Goal: Task Accomplishment & Management: Use online tool/utility

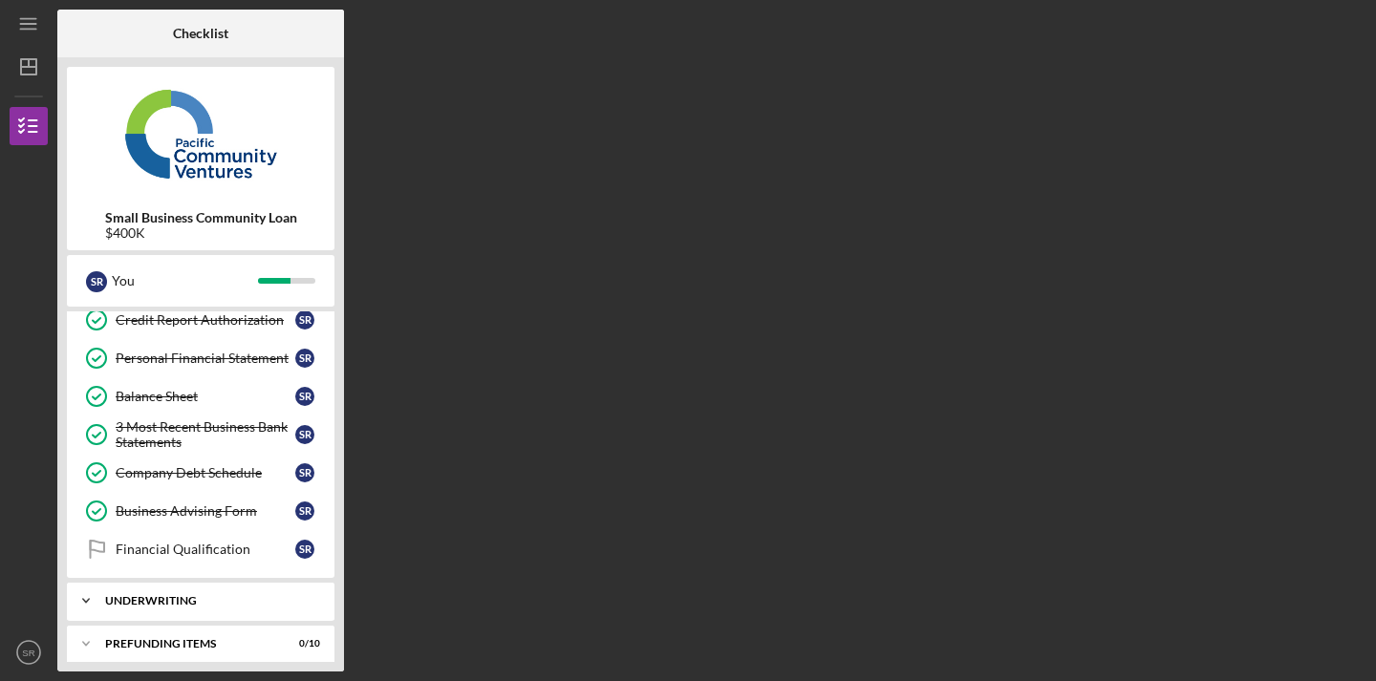
scroll to position [334, 0]
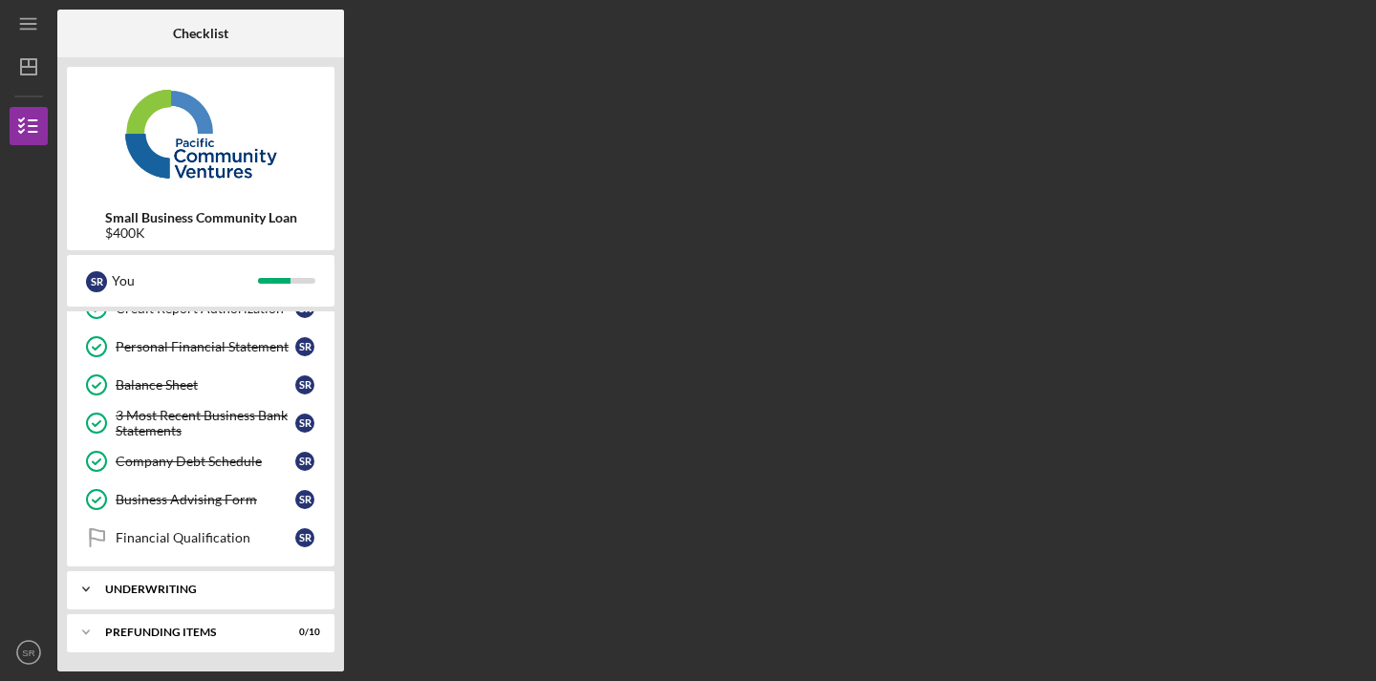
click at [164, 585] on div "Underwriting" at bounding box center [207, 589] width 205 height 11
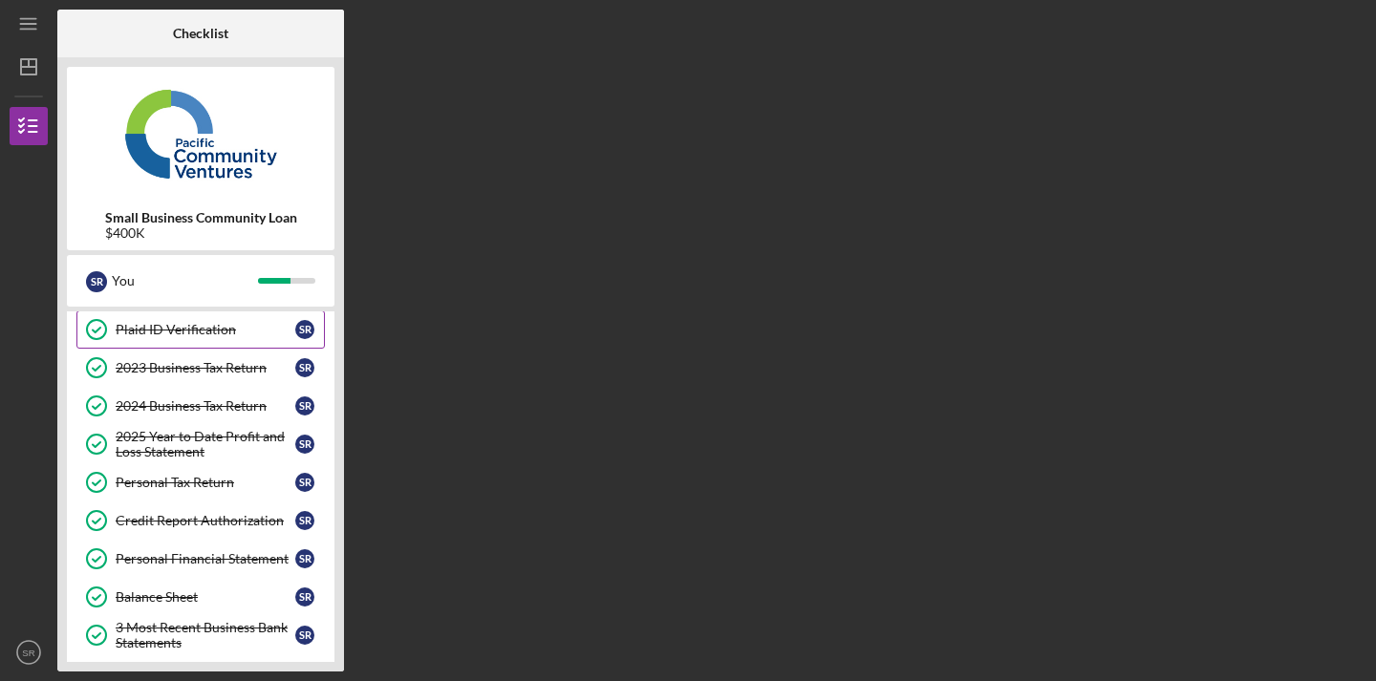
scroll to position [421, 0]
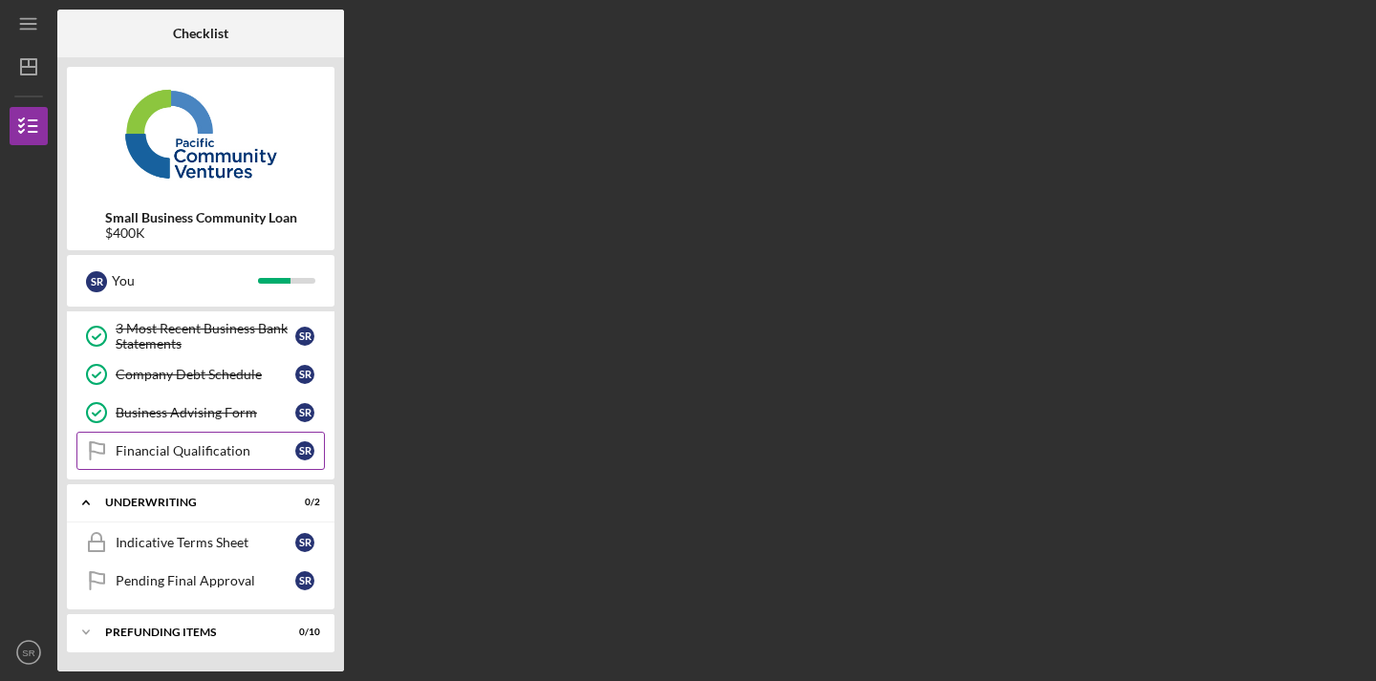
click at [168, 466] on link "Financial Qualification Financial Qualification S R" at bounding box center [200, 451] width 248 height 38
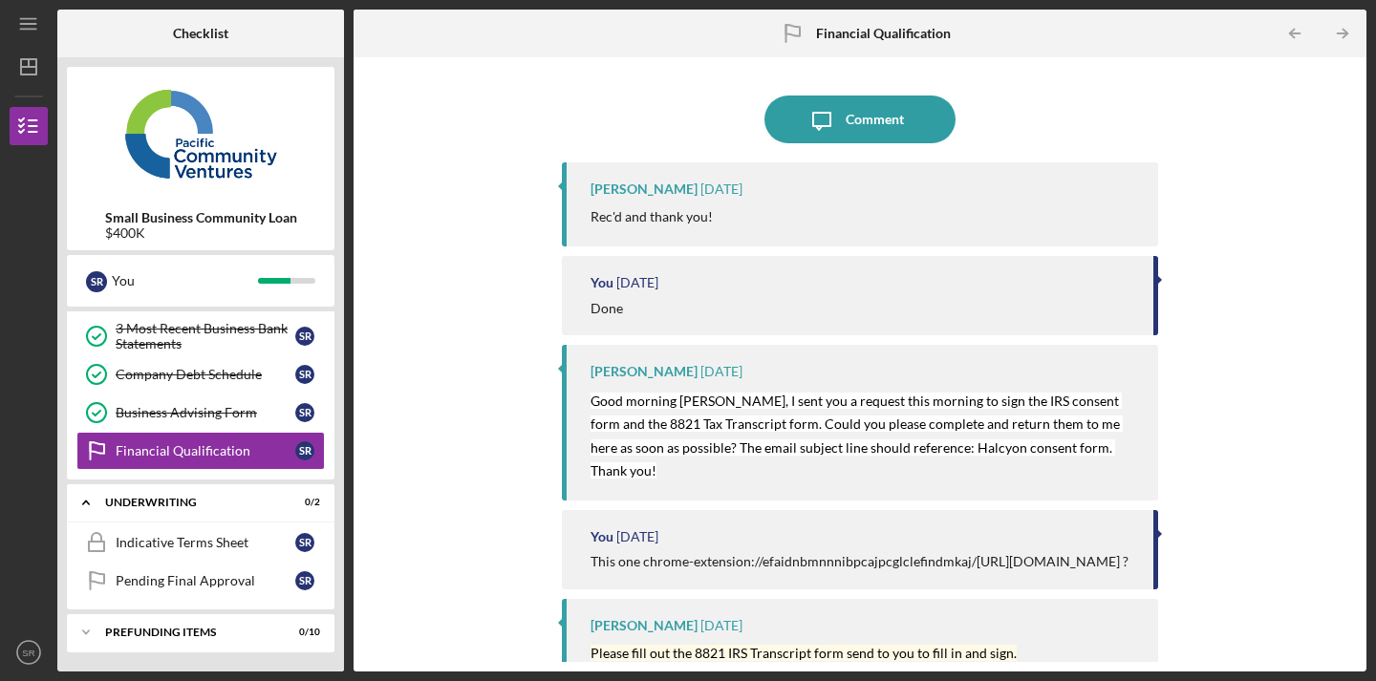
click at [814, 30] on icon "Financial Qualification" at bounding box center [792, 34] width 48 height 48
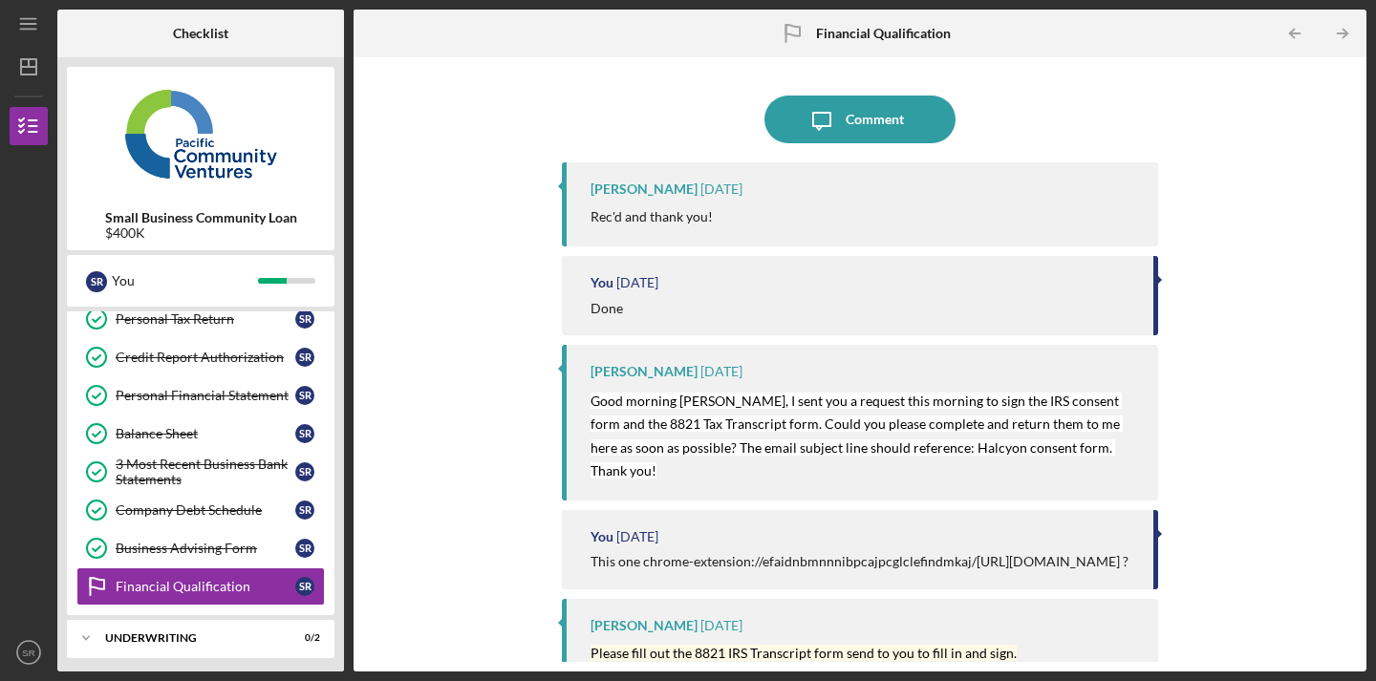
scroll to position [301, 0]
